Goal: Task Accomplishment & Management: Manage account settings

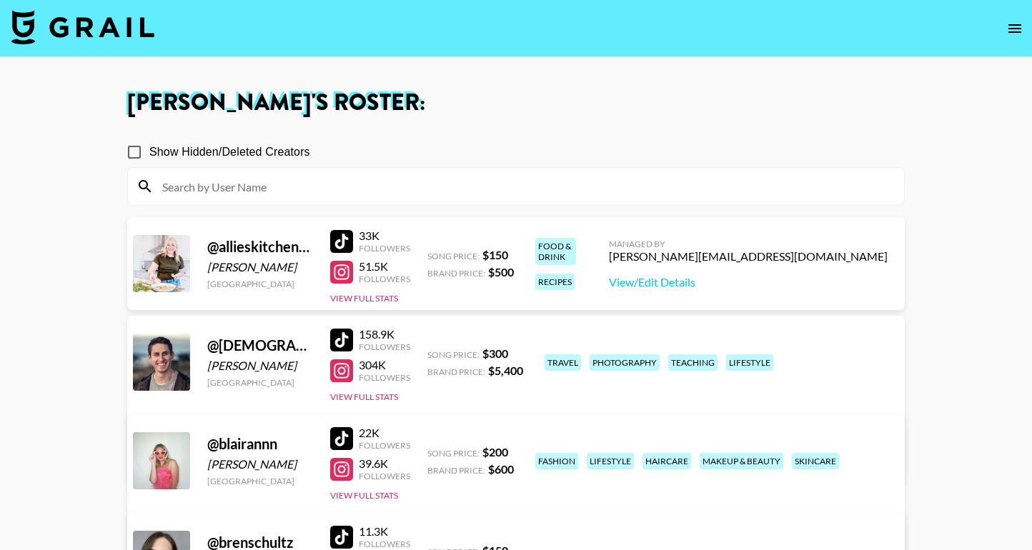
click at [93, 21] on img at bounding box center [82, 27] width 143 height 34
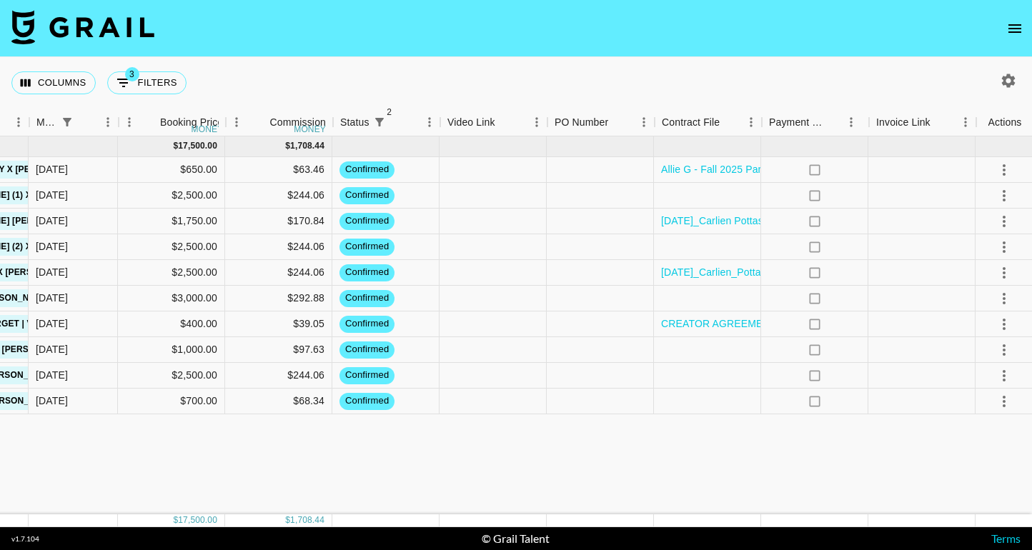
scroll to position [0, 517]
click at [505, 326] on div at bounding box center [493, 325] width 107 height 26
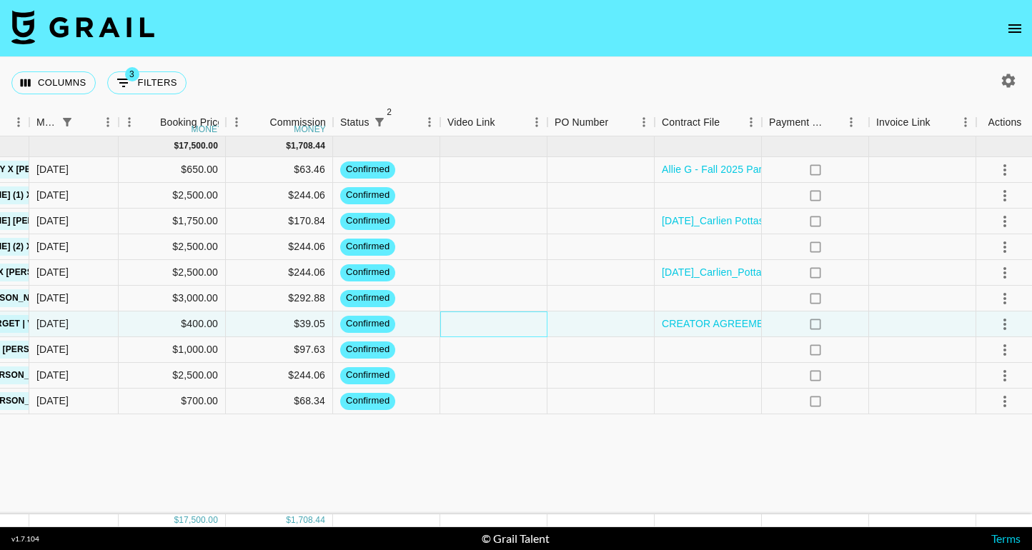
click at [505, 326] on div at bounding box center [493, 325] width 107 height 26
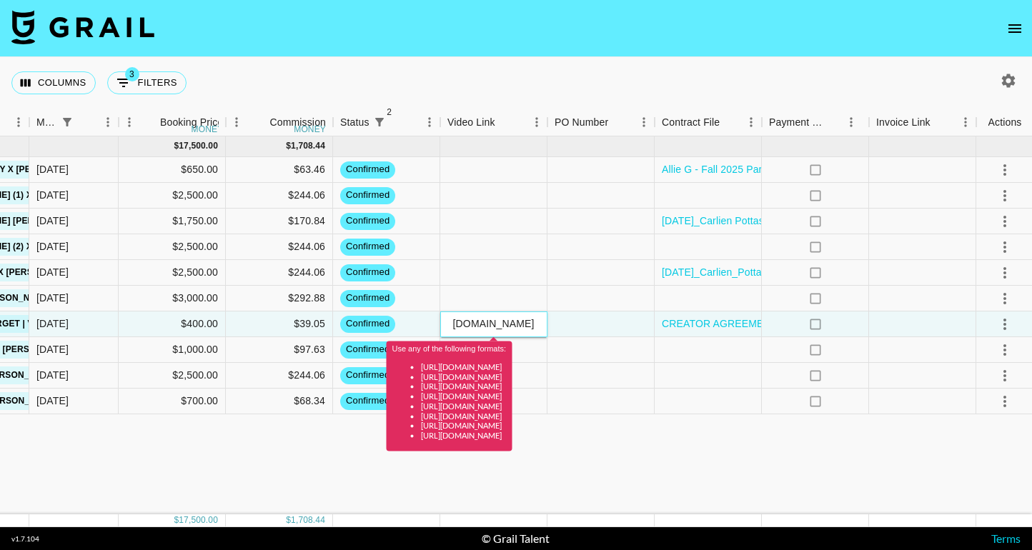
scroll to position [0, 0]
click at [480, 325] on input "[URL][DOMAIN_NAME]" at bounding box center [493, 323] width 105 height 11
paste input "[DOMAIN_NAME][URL]"
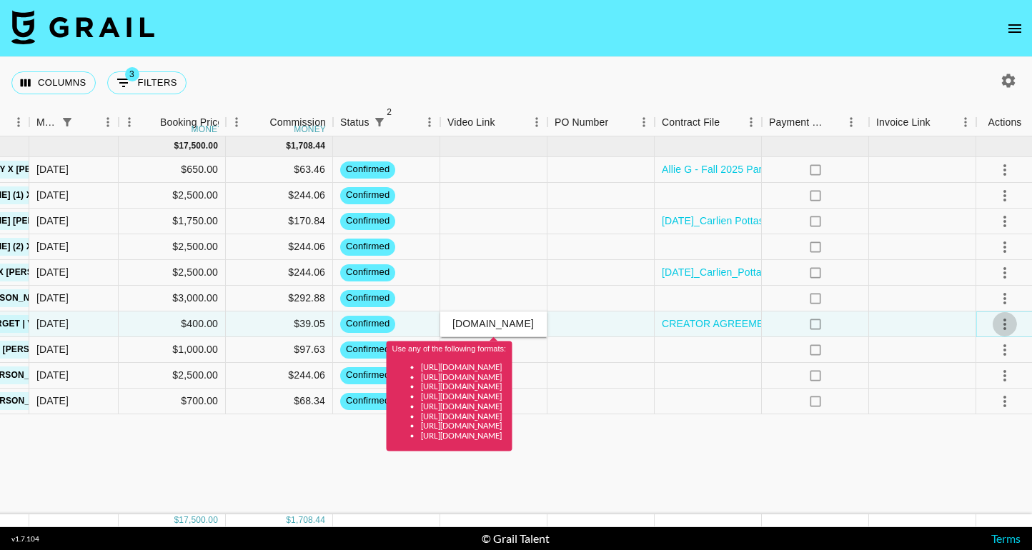
click at [1001, 321] on icon "select merge strategy" at bounding box center [1004, 324] width 17 height 17
click at [975, 460] on div "Approve" at bounding box center [972, 457] width 44 height 17
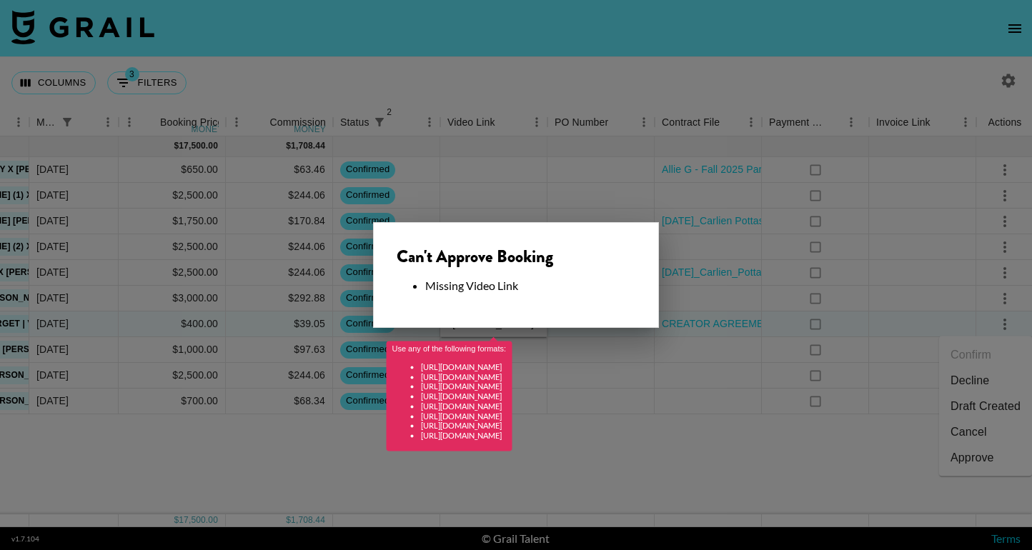
click at [688, 457] on div at bounding box center [516, 275] width 1032 height 550
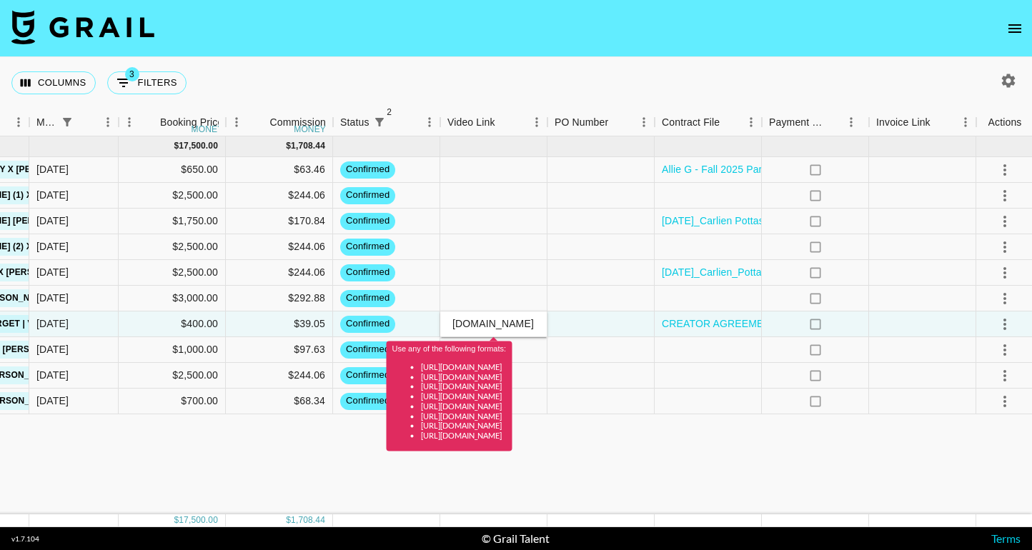
click at [630, 471] on div "[DATE] ( 10 ) $ 17,500.00 $ 1,708.44 allieskitchentable Rada Cutlery / Rada Kit…" at bounding box center [258, 325] width 1551 height 378
click at [817, 489] on div "[DATE] ( 10 ) $ 17,500.00 $ 1,708.44 allieskitchentable Rada Cutlery / Rada Kit…" at bounding box center [258, 325] width 1551 height 378
click at [457, 317] on div "[DOMAIN_NAME][URL]" at bounding box center [493, 323] width 105 height 13
click at [1005, 324] on icon "select merge strategy" at bounding box center [1004, 324] width 3 height 11
click at [975, 466] on li "Approve" at bounding box center [985, 458] width 93 height 26
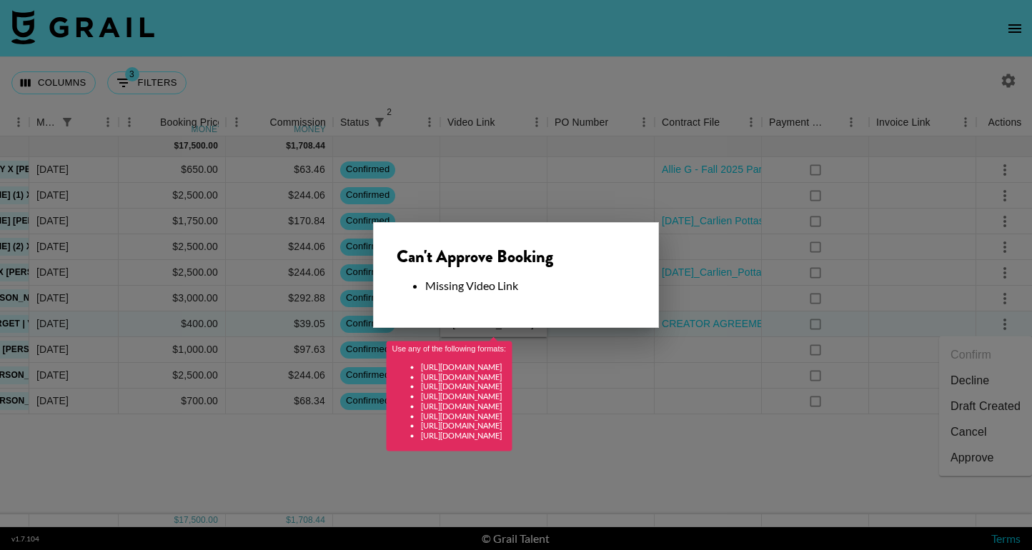
click at [652, 179] on div at bounding box center [516, 275] width 1032 height 550
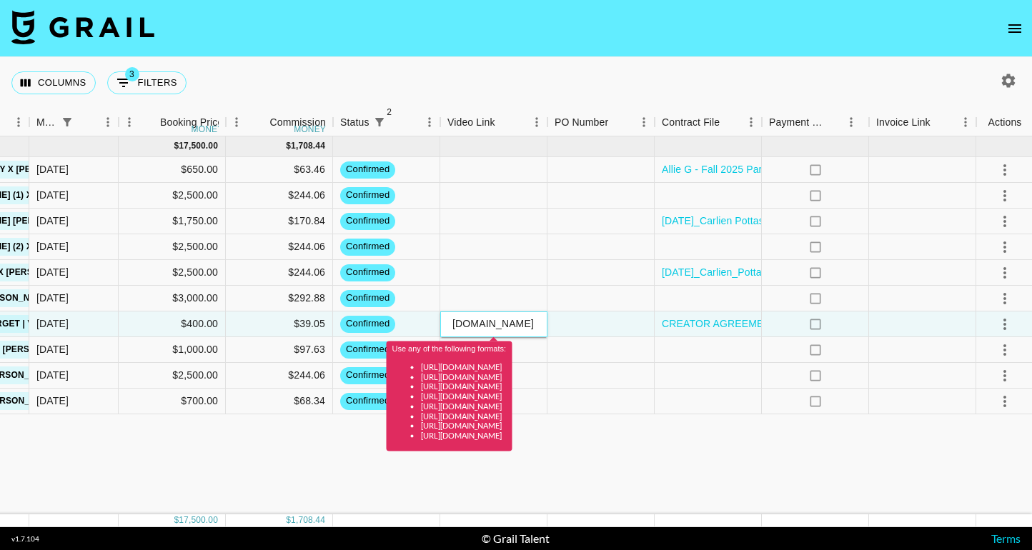
click at [503, 324] on input "[DOMAIN_NAME][URL]" at bounding box center [493, 323] width 105 height 11
paste input "[URL][DOMAIN_NAME]"
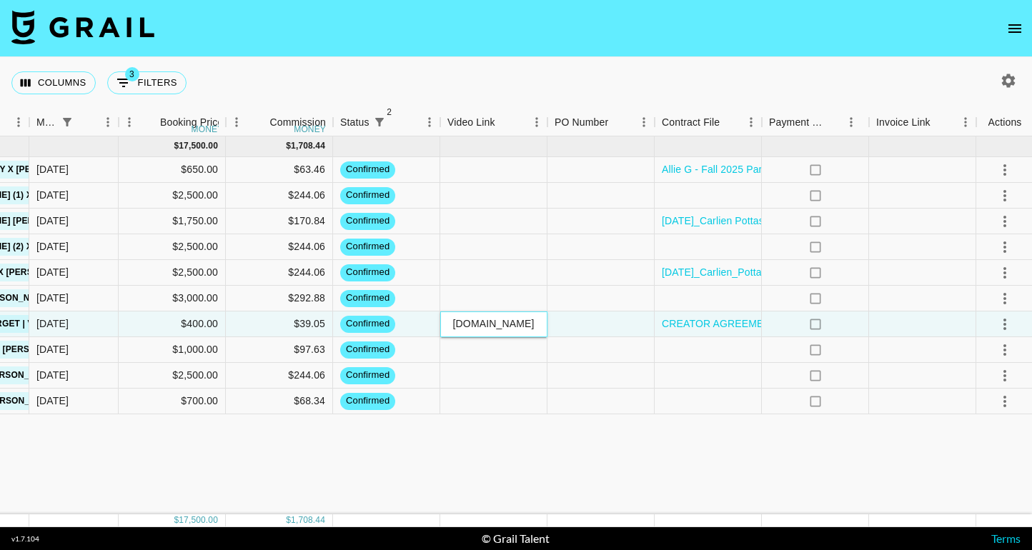
type input "[URL][DOMAIN_NAME]"
click at [1008, 328] on icon "select merge strategy" at bounding box center [1004, 324] width 17 height 17
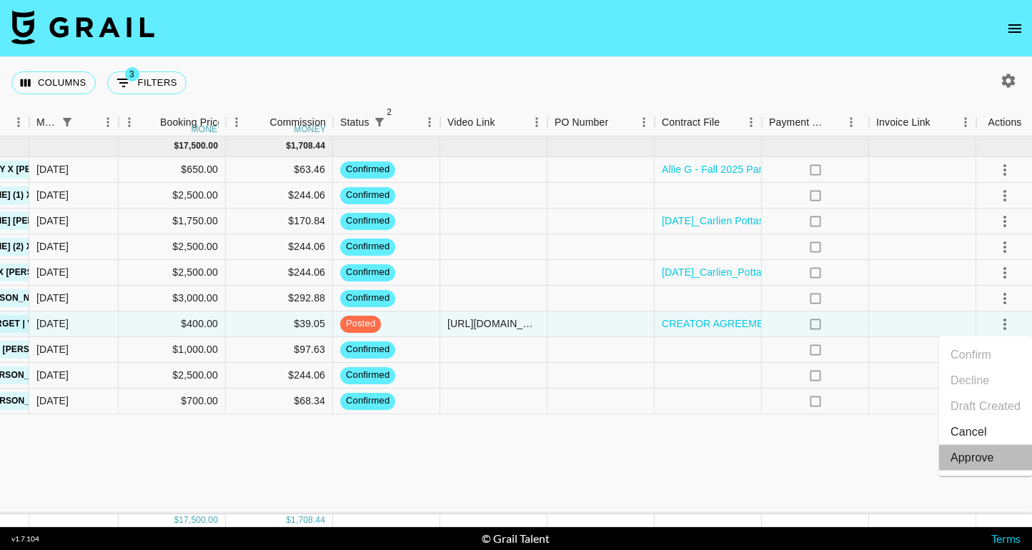
click at [979, 466] on li "Approve" at bounding box center [985, 458] width 93 height 26
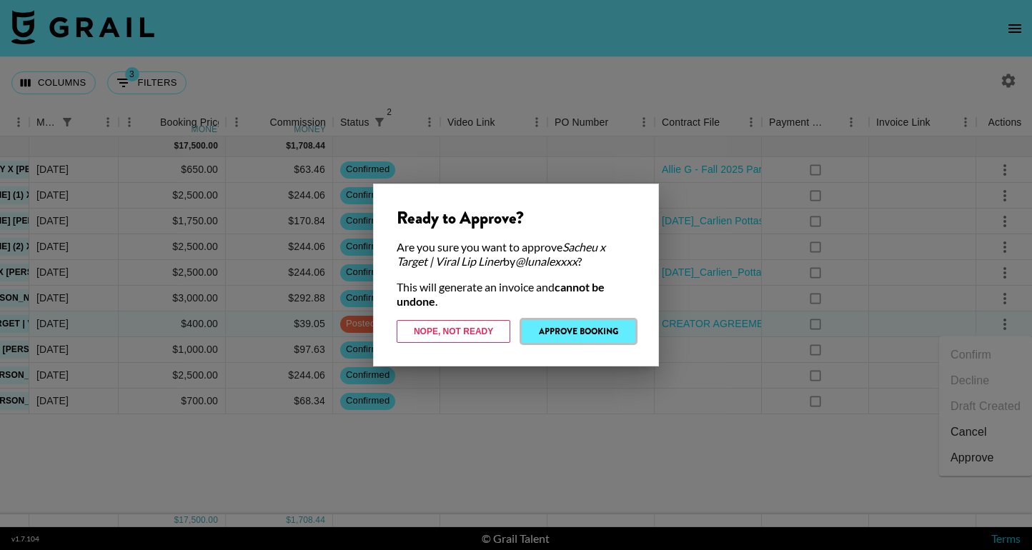
click at [600, 327] on button "Approve Booking" at bounding box center [579, 331] width 114 height 23
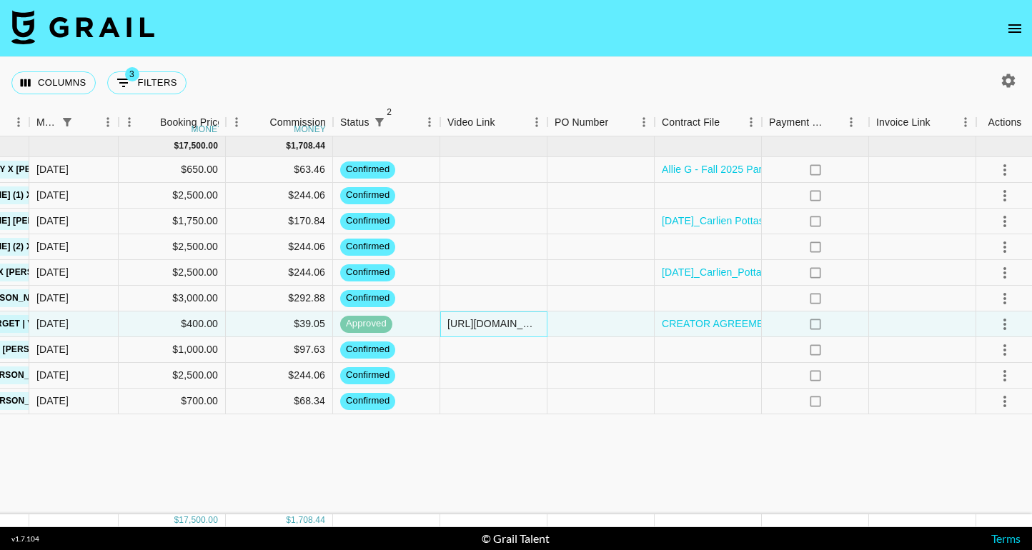
click at [495, 319] on div "[URL][DOMAIN_NAME]" at bounding box center [493, 324] width 92 height 14
click at [495, 319] on input "[URL][DOMAIN_NAME]" at bounding box center [493, 323] width 105 height 11
click at [348, 452] on div "[DATE] ( 10 ) $ 17,500.00 $ 1,708.44 allieskitchentable Rada Cutlery / Rada Kit…" at bounding box center [258, 325] width 1551 height 378
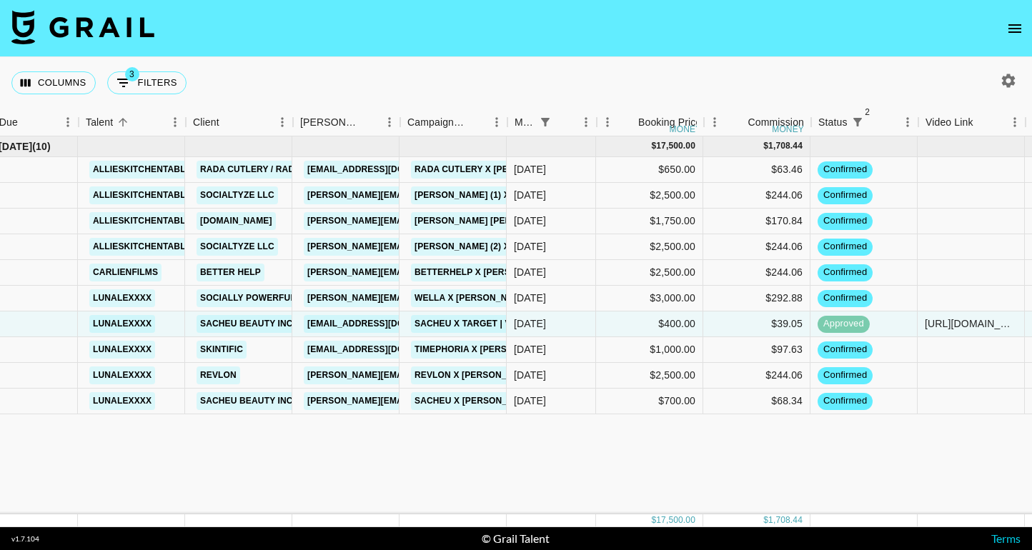
scroll to position [0, 39]
click at [167, 80] on button "3 Filters" at bounding box center [146, 82] width 79 height 23
select select "monthDue2"
select select "[DATE]"
select select "status"
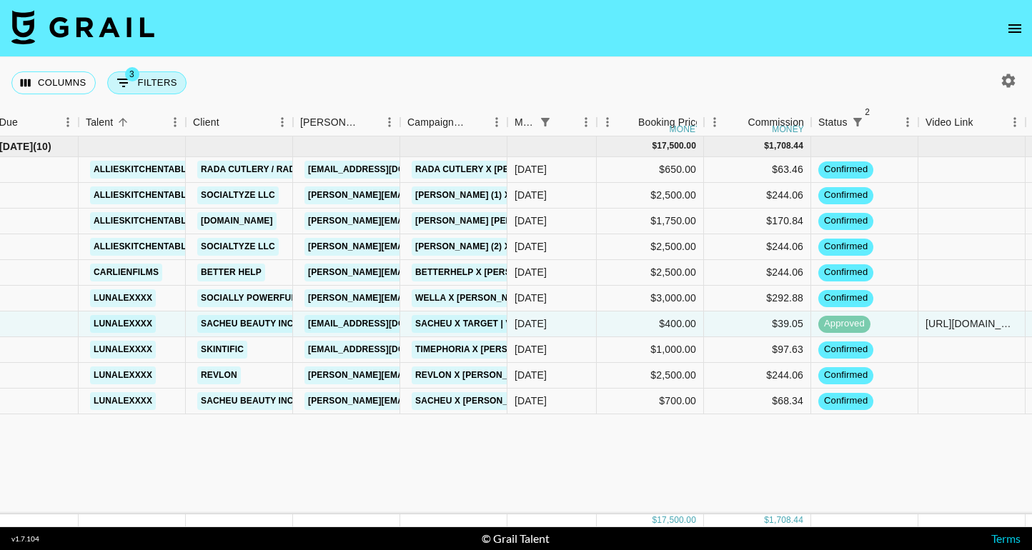
select select "not"
select select "declined"
select select "status"
select select "not"
select select "cancelled"
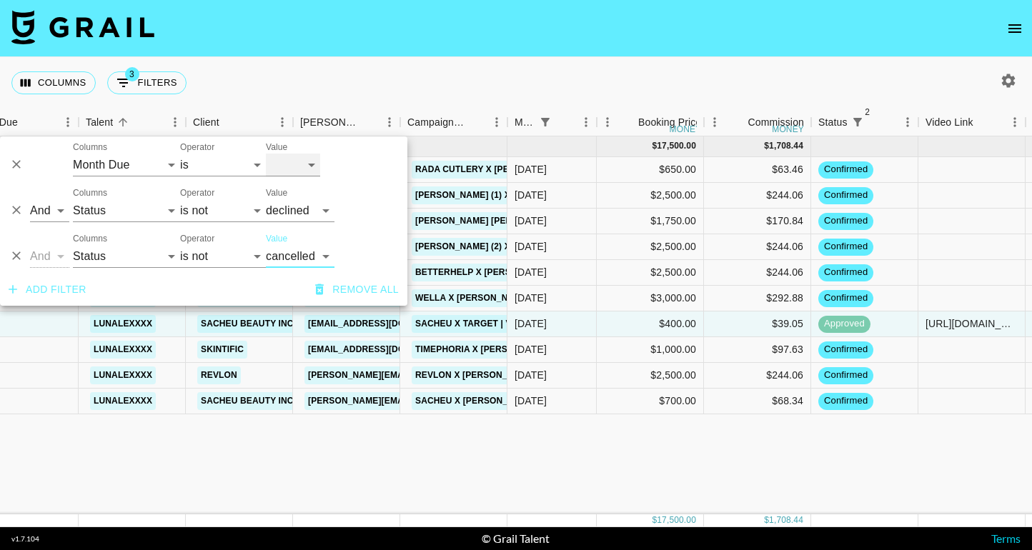
click at [293, 161] on select "[DATE] Sep '[DATE] [DATE] '[DATE] May '[DATE] Mar '[DATE] Jan '[DATE] Nov '[DAT…" at bounding box center [293, 165] width 54 height 23
select select "[DATE]"
click at [266, 154] on select "[DATE] Sep '[DATE] [DATE] '[DATE] May '[DATE] Mar '[DATE] Jan '[DATE] Nov '[DAT…" at bounding box center [293, 165] width 54 height 23
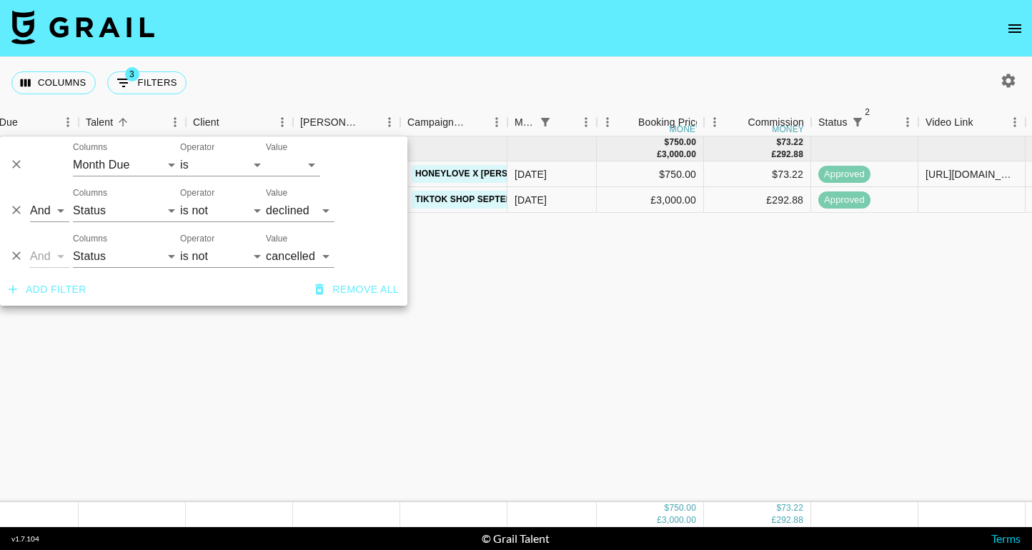
click at [497, 332] on div "[DATE] ( 2 ) $ 750.00 £ 3,000.00 $ 73.22 £ 292.88 blairannn Honeylove [EMAIL_AD…" at bounding box center [736, 319] width 1551 height 366
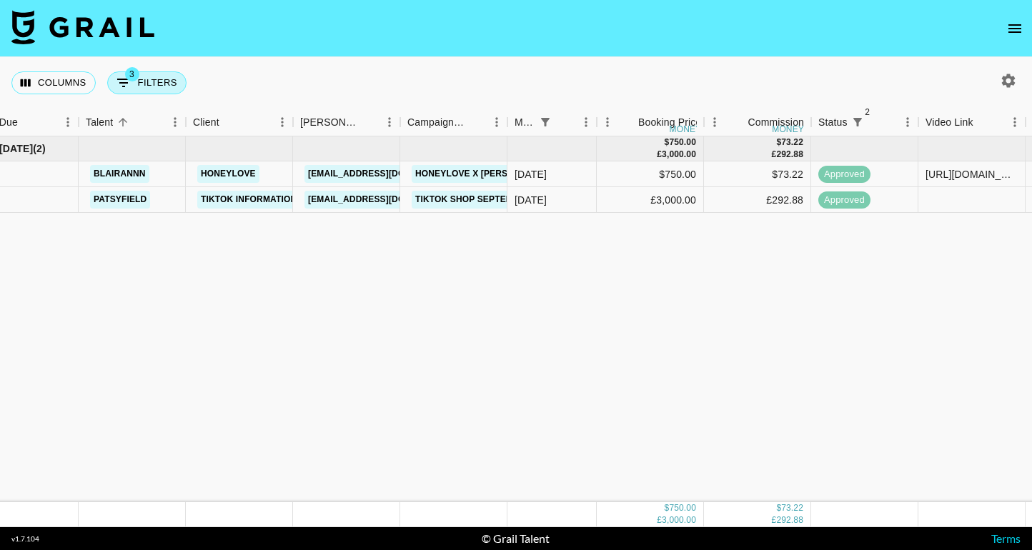
click at [169, 79] on button "3 Filters" at bounding box center [146, 82] width 79 height 23
select select "monthDue2"
select select "[DATE]"
select select "status"
select select "not"
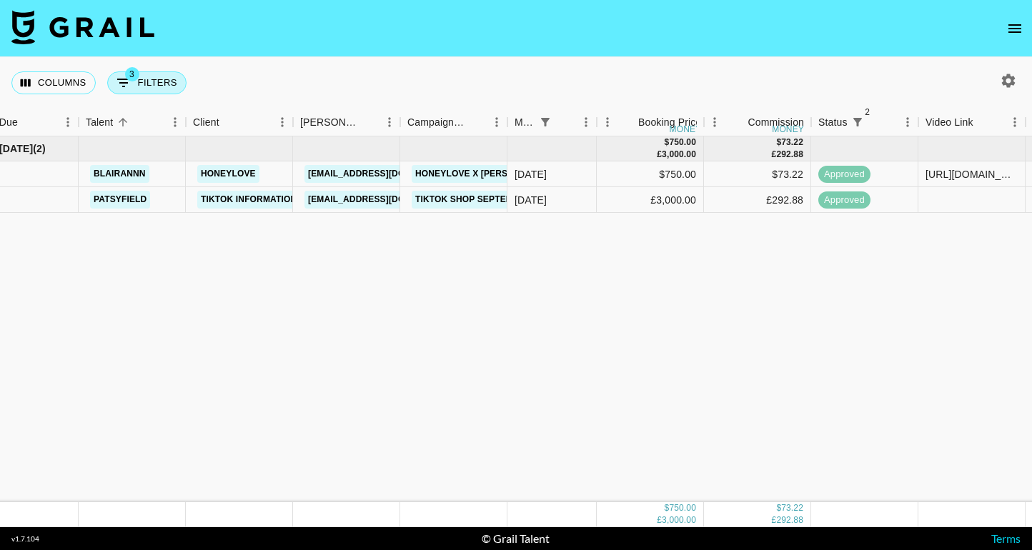
select select "declined"
select select "status"
select select "not"
select select "cancelled"
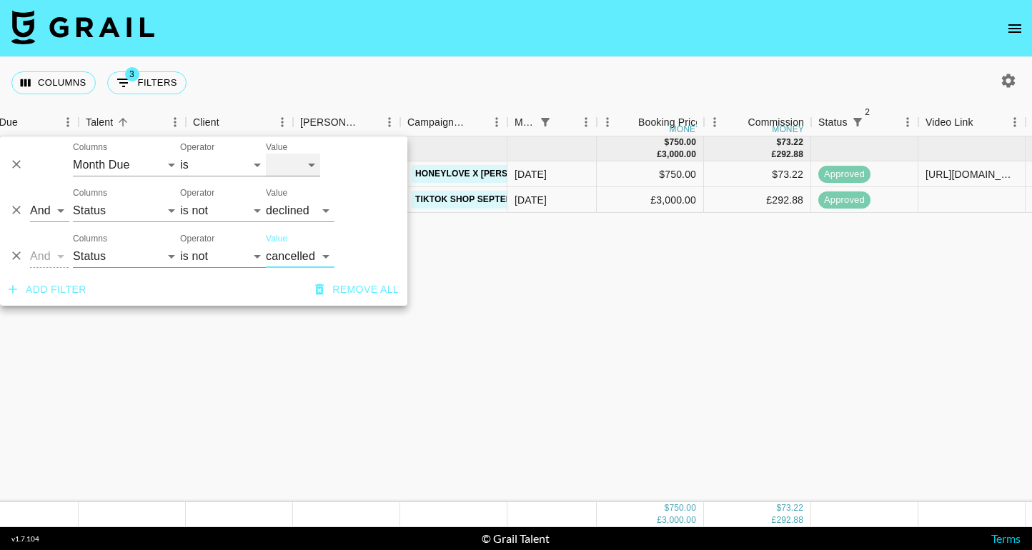
click at [312, 171] on select "[DATE] Sep '[DATE] [DATE] '[DATE] May '[DATE] Mar '[DATE] Jan '[DATE] Nov '[DAT…" at bounding box center [293, 165] width 54 height 23
select select "[DATE]"
click at [266, 154] on select "[DATE] Sep '[DATE] [DATE] '[DATE] May '[DATE] Mar '[DATE] Jan '[DATE] Nov '[DAT…" at bounding box center [293, 165] width 54 height 23
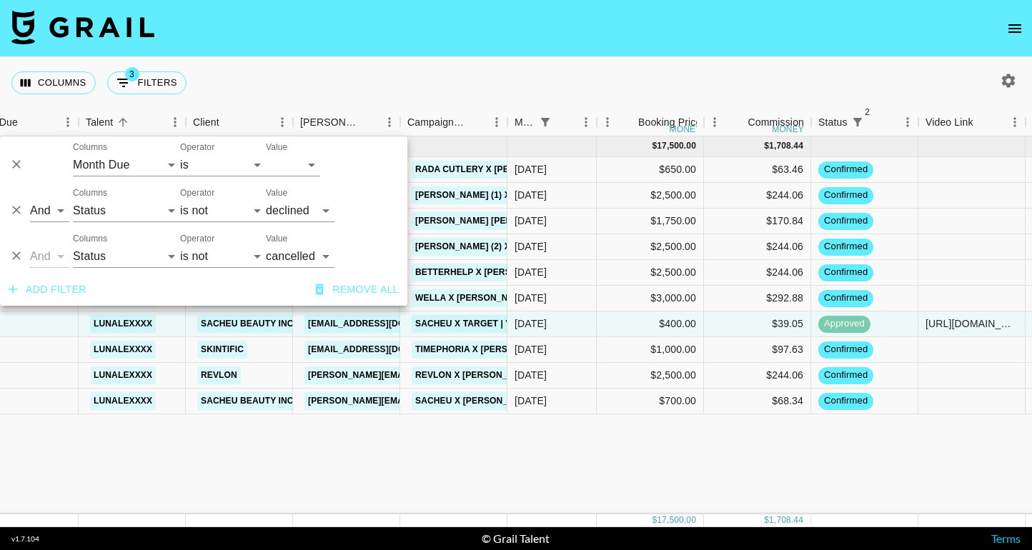
click at [636, 39] on nav at bounding box center [516, 28] width 1032 height 57
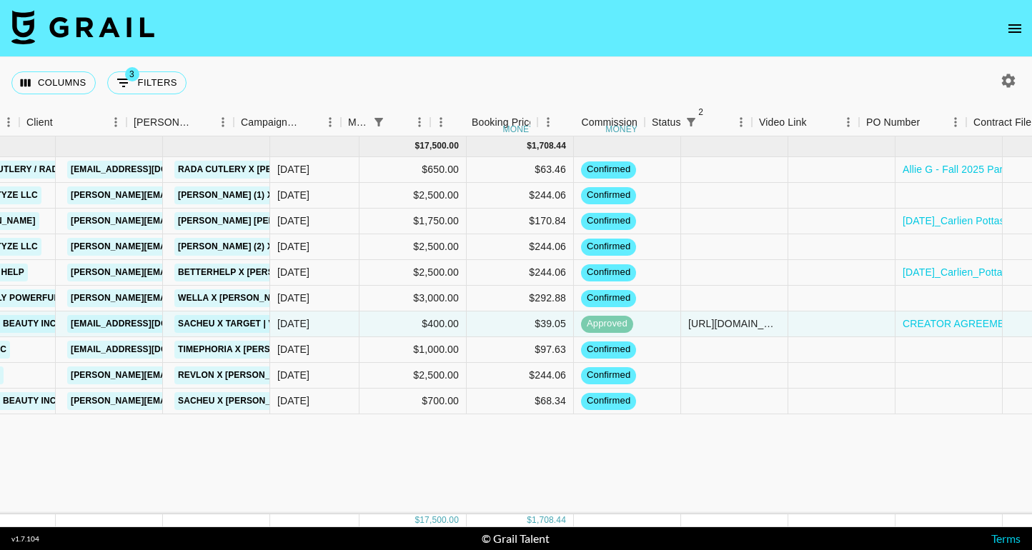
scroll to position [0, 519]
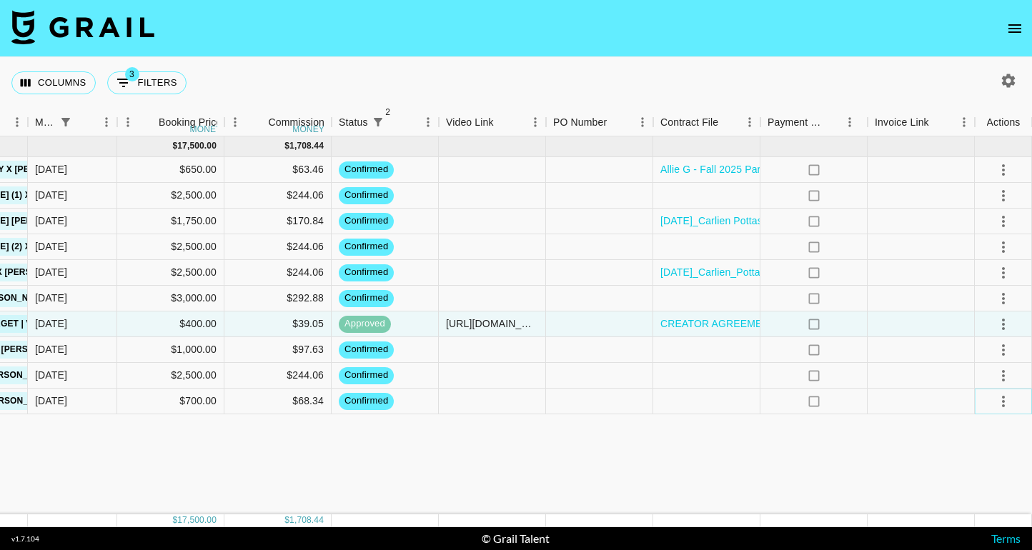
click at [1006, 405] on icon "select merge strategy" at bounding box center [1003, 401] width 17 height 17
click at [993, 327] on li "Draft Created" at bounding box center [985, 320] width 93 height 26
click at [997, 197] on icon "select merge strategy" at bounding box center [1003, 195] width 17 height 17
click at [993, 272] on li "Draft Created" at bounding box center [985, 278] width 93 height 26
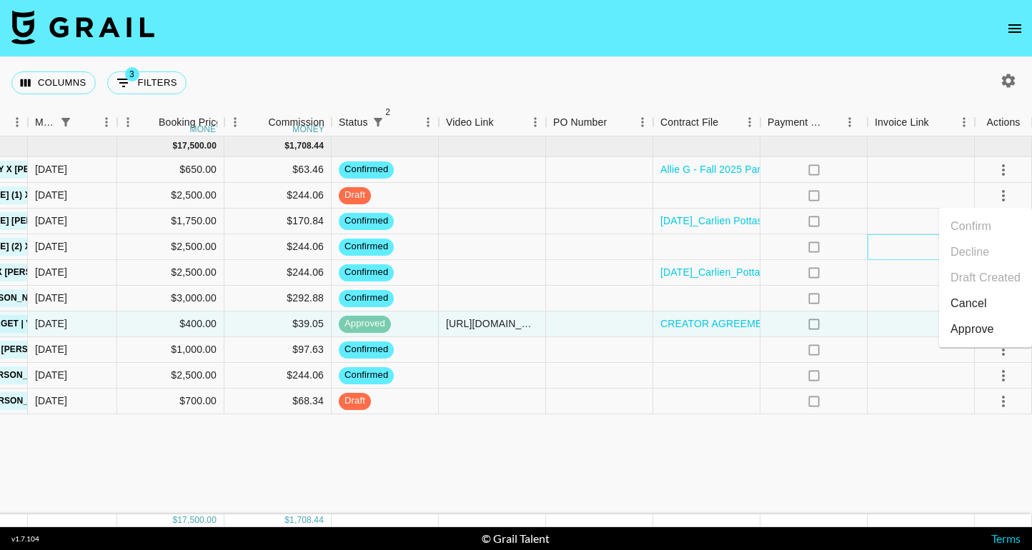
click at [906, 244] on div at bounding box center [921, 247] width 107 height 26
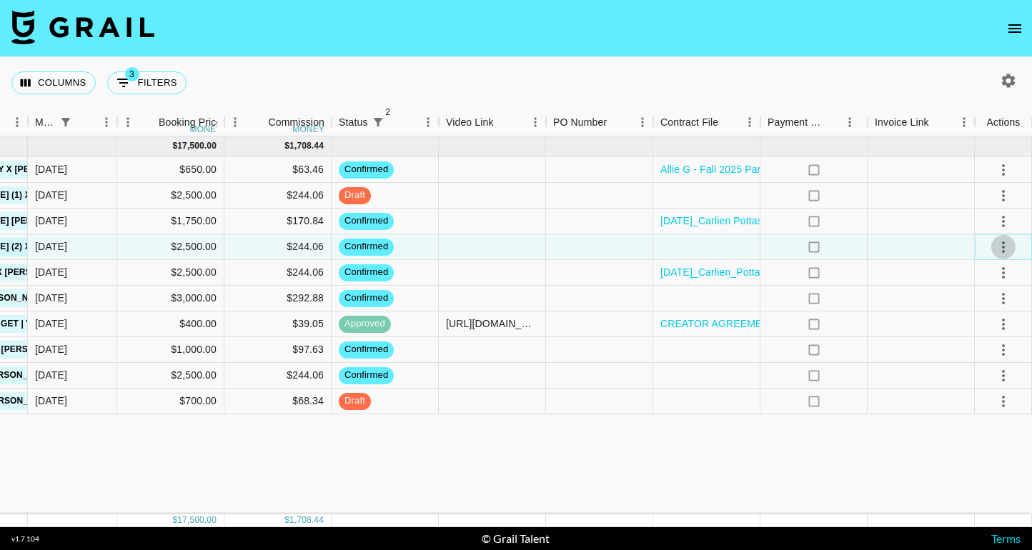
click at [1002, 246] on icon "select merge strategy" at bounding box center [1003, 247] width 3 height 11
click at [998, 336] on li "Draft Created" at bounding box center [985, 330] width 93 height 26
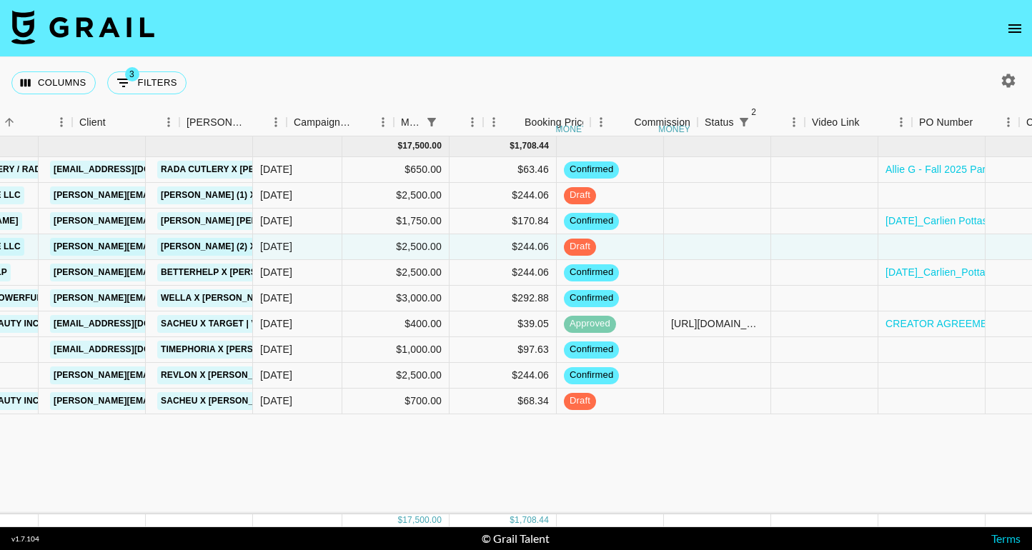
scroll to position [0, 119]
